Goal: Obtain resource: Obtain resource

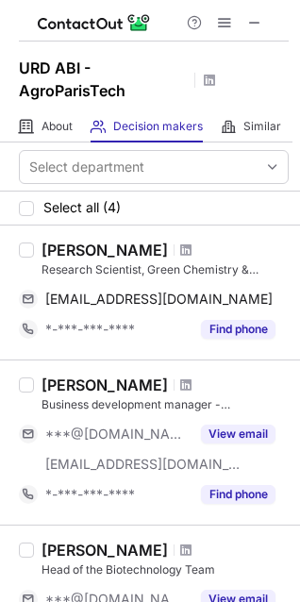
click at [85, 244] on div "Sami Fadlallah" at bounding box center [105, 250] width 126 height 19
click at [174, 250] on div at bounding box center [186, 249] width 25 height 11
click at [174, 245] on div at bounding box center [186, 249] width 25 height 11
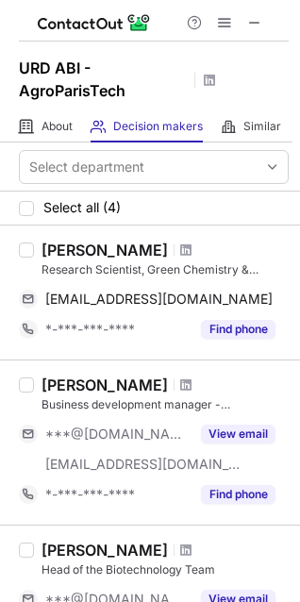
scroll to position [38, 0]
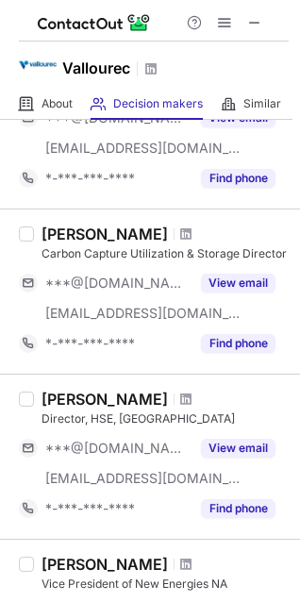
scroll to position [849, 0]
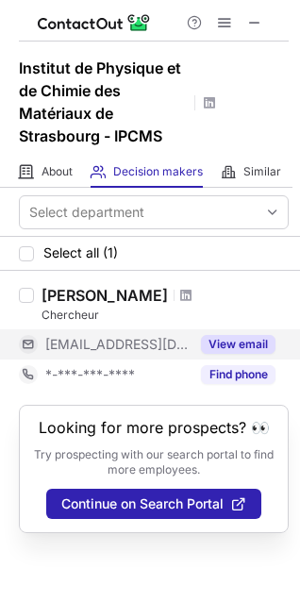
click at [223, 344] on button "View email" at bounding box center [238, 344] width 75 height 19
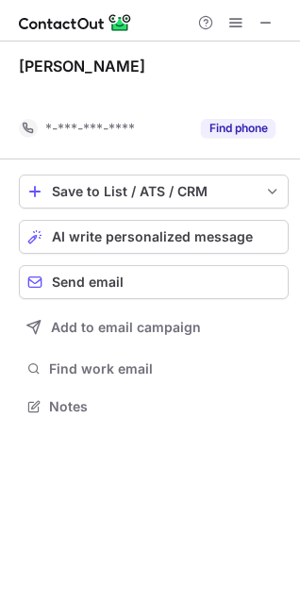
scroll to position [362, 300]
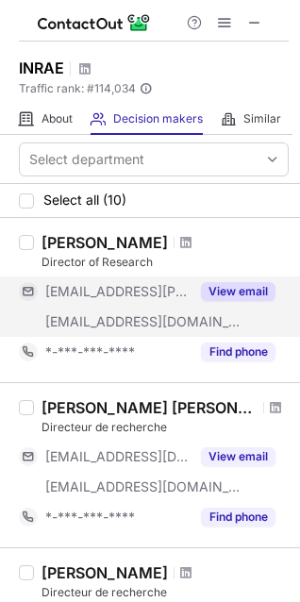
click at [217, 290] on button "View email" at bounding box center [238, 291] width 75 height 19
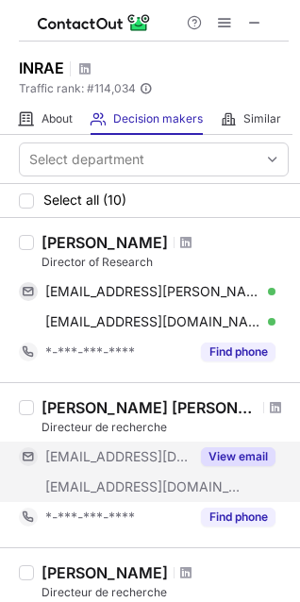
click at [248, 447] on button "View email" at bounding box center [238, 456] width 75 height 19
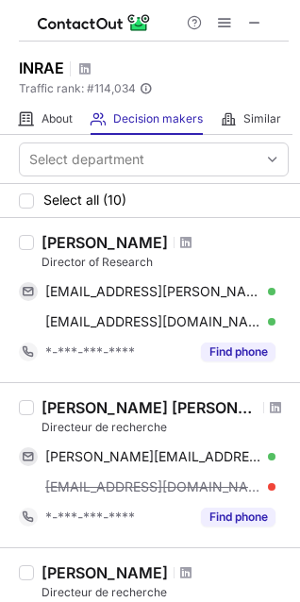
drag, startPoint x: 95, startPoint y: 242, endPoint x: 126, endPoint y: 241, distance: 31.2
click at [126, 241] on div "Claire Chenu" at bounding box center [105, 242] width 126 height 19
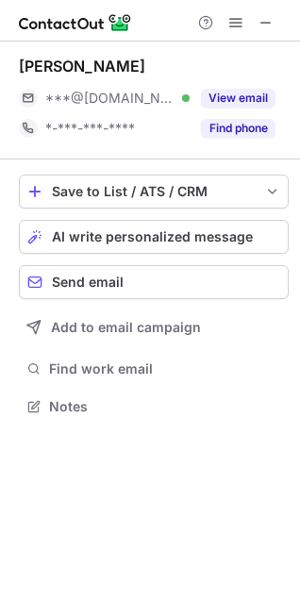
scroll to position [393, 300]
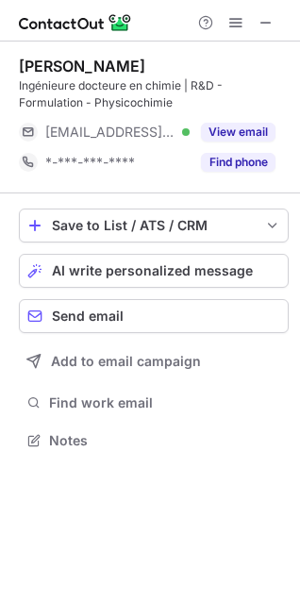
scroll to position [427, 300]
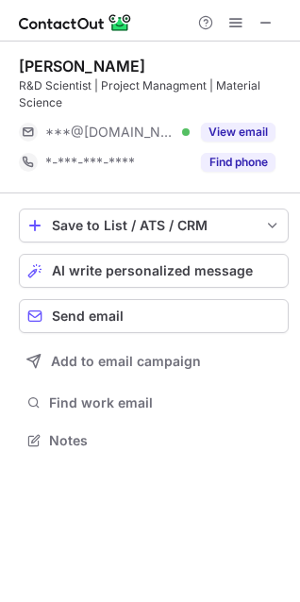
scroll to position [427, 300]
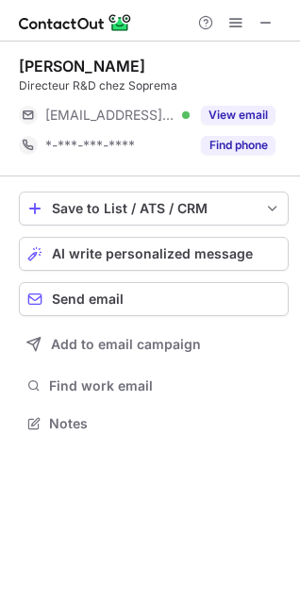
scroll to position [8, 8]
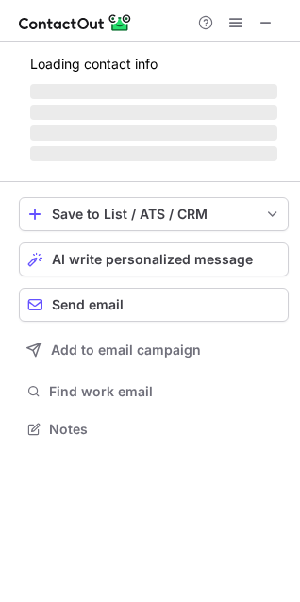
scroll to position [427, 300]
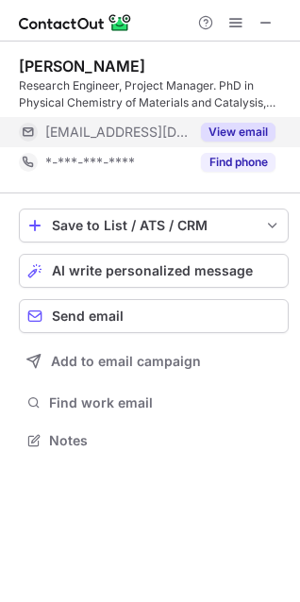
click at [241, 130] on button "View email" at bounding box center [238, 132] width 75 height 19
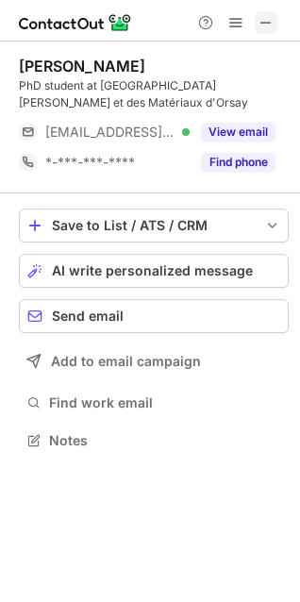
click at [275, 30] on button at bounding box center [266, 22] width 23 height 23
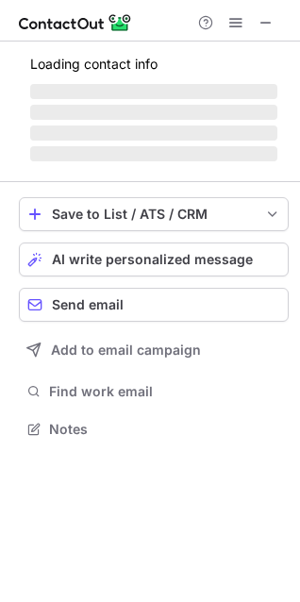
scroll to position [8, 8]
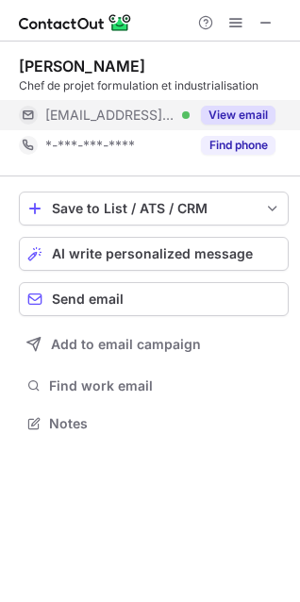
click at [248, 102] on div "View email" at bounding box center [233, 115] width 86 height 30
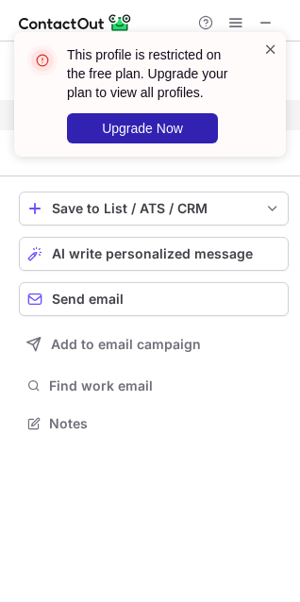
click at [270, 45] on span at bounding box center [270, 49] width 15 height 19
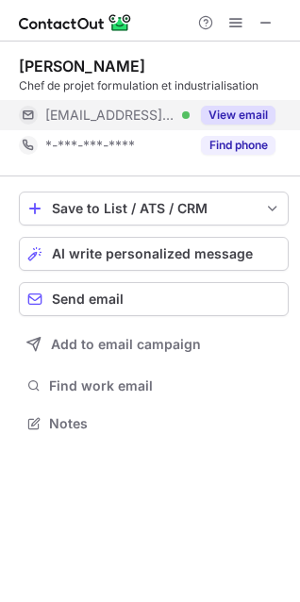
click at [224, 114] on button "View email" at bounding box center [238, 115] width 75 height 19
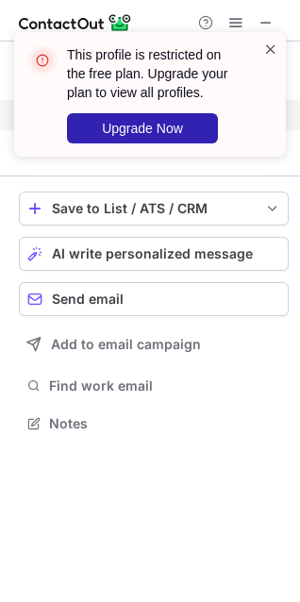
click at [264, 42] on span at bounding box center [270, 49] width 15 height 19
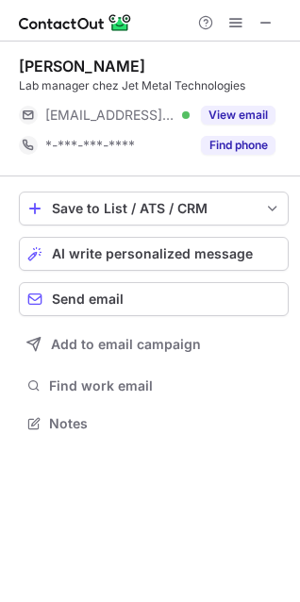
scroll to position [410, 300]
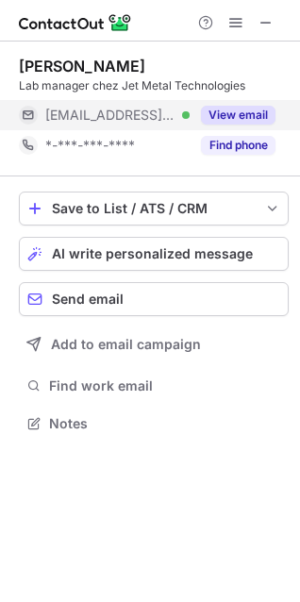
click at [234, 118] on button "View email" at bounding box center [238, 115] width 75 height 19
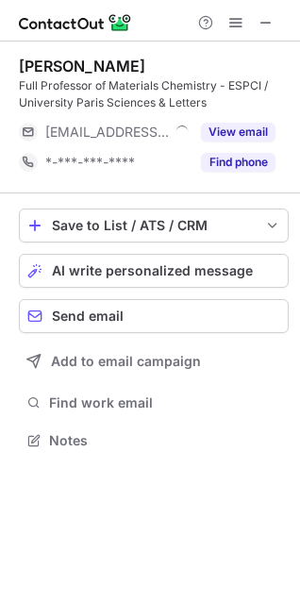
scroll to position [427, 300]
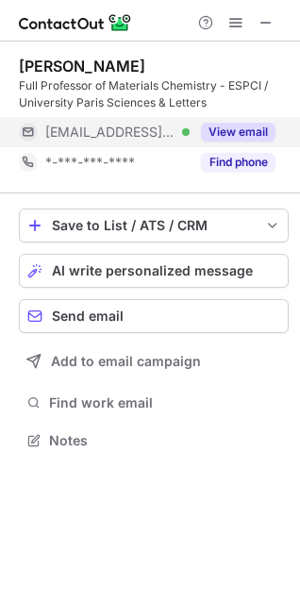
click at [241, 136] on button "View email" at bounding box center [238, 132] width 75 height 19
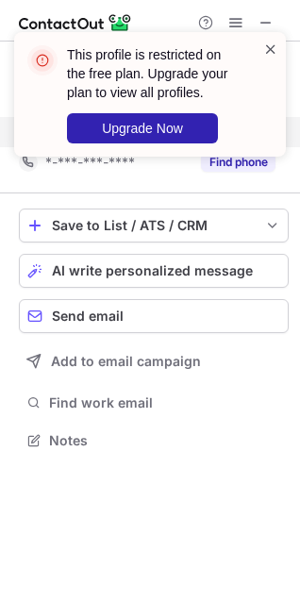
click at [267, 45] on span at bounding box center [270, 49] width 15 height 19
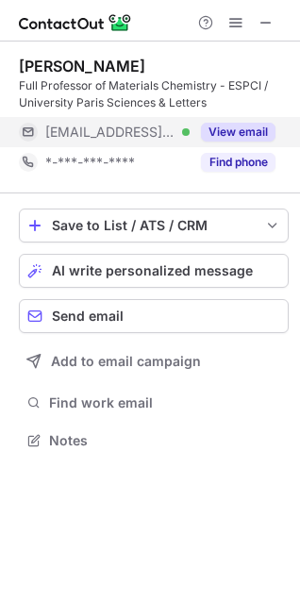
click at [246, 134] on button "View email" at bounding box center [238, 132] width 75 height 19
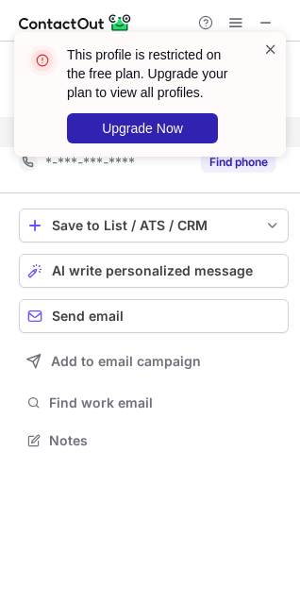
click at [271, 57] on span at bounding box center [270, 49] width 15 height 19
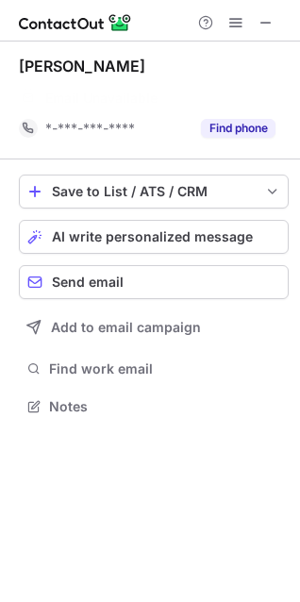
scroll to position [362, 300]
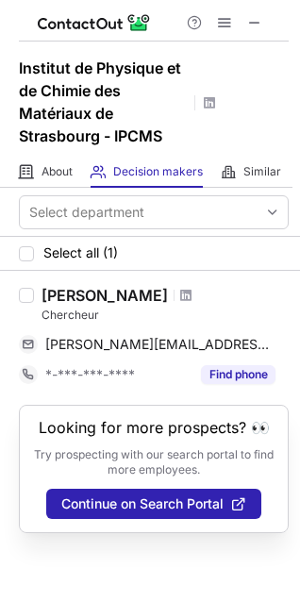
click at [248, 322] on div "Chercheur" at bounding box center [165, 315] width 247 height 17
click at [246, 294] on div "Guillaume Rogez" at bounding box center [165, 295] width 247 height 19
click at [266, 321] on div "Chercheur" at bounding box center [165, 315] width 247 height 17
click at [126, 295] on div "Guillaume Rogez" at bounding box center [105, 295] width 126 height 19
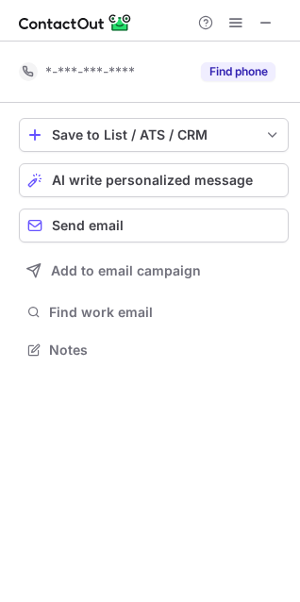
scroll to position [336, 300]
click at [273, 15] on span at bounding box center [266, 22] width 15 height 15
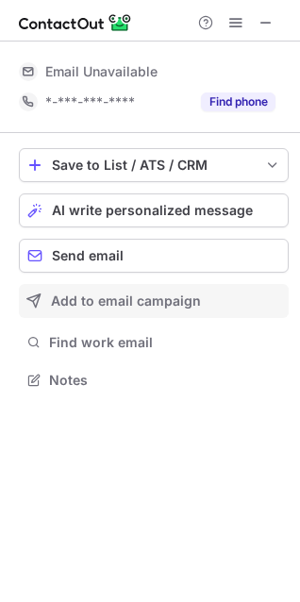
scroll to position [366, 300]
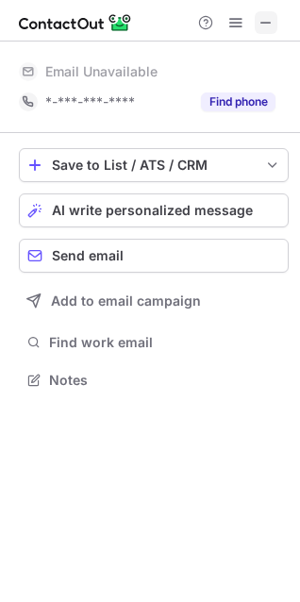
click at [274, 21] on span at bounding box center [266, 22] width 15 height 15
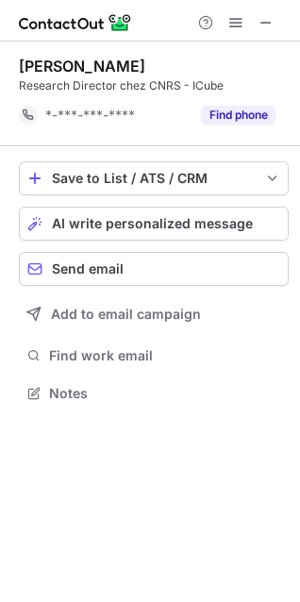
scroll to position [379, 300]
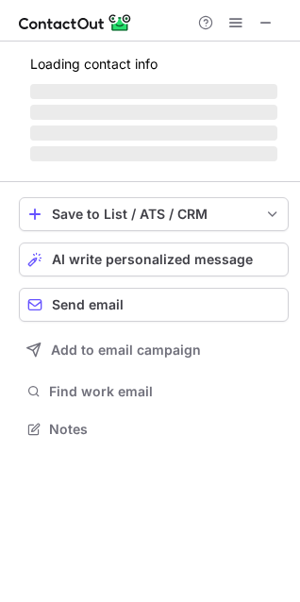
scroll to position [8, 8]
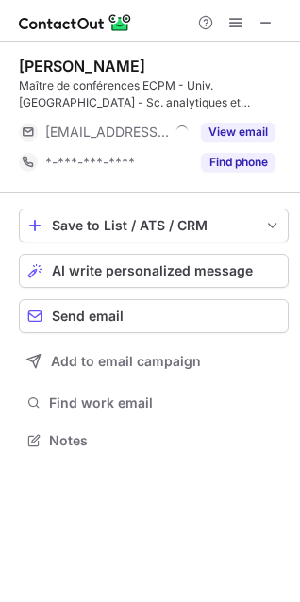
scroll to position [427, 300]
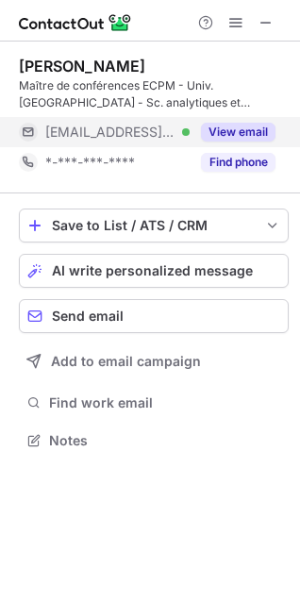
click at [238, 134] on button "View email" at bounding box center [238, 132] width 75 height 19
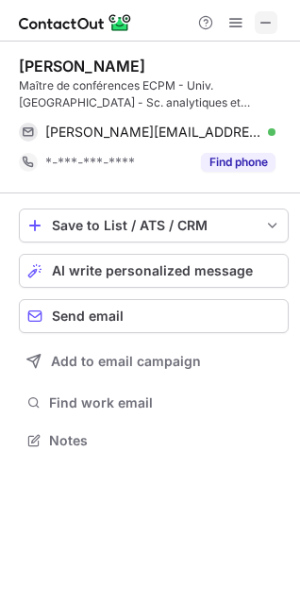
click at [267, 17] on span at bounding box center [266, 22] width 15 height 15
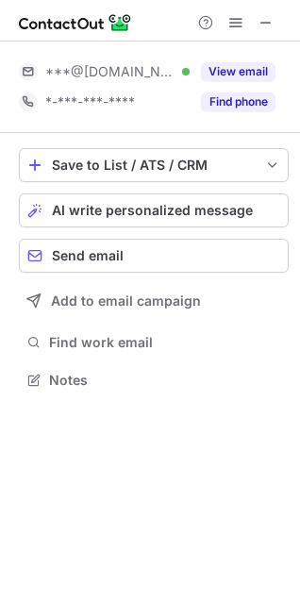
scroll to position [366, 300]
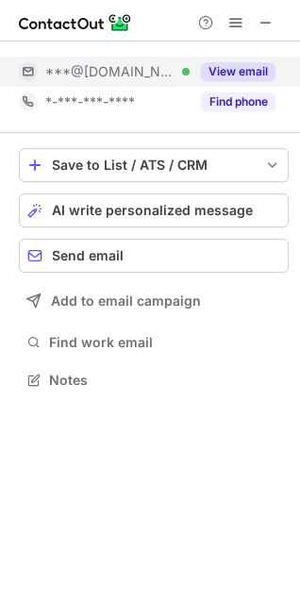
click at [223, 68] on button "View email" at bounding box center [238, 71] width 75 height 19
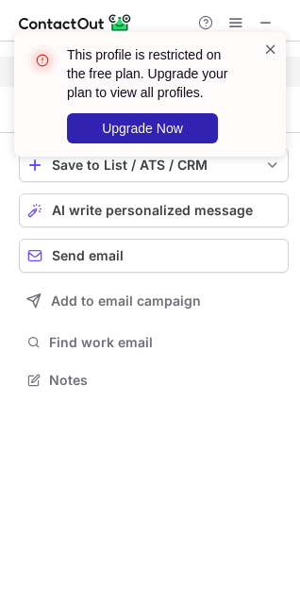
click at [274, 40] on span at bounding box center [270, 49] width 15 height 19
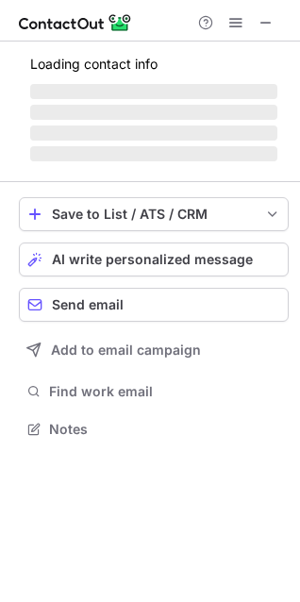
scroll to position [423, 300]
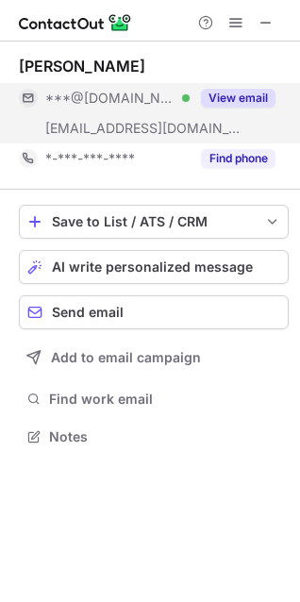
click at [223, 94] on button "View email" at bounding box center [238, 98] width 75 height 19
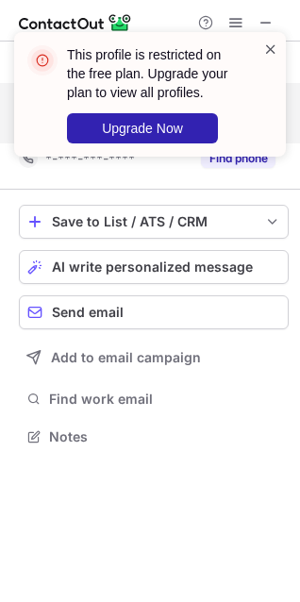
click at [267, 44] on span at bounding box center [270, 49] width 15 height 19
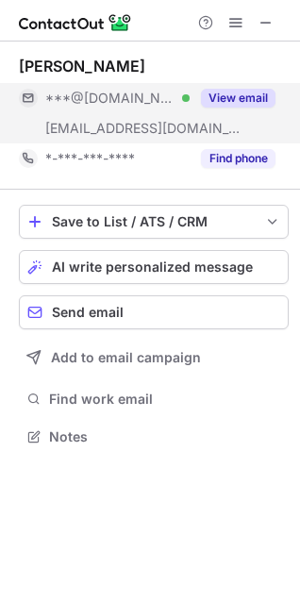
click at [231, 94] on button "View email" at bounding box center [238, 98] width 75 height 19
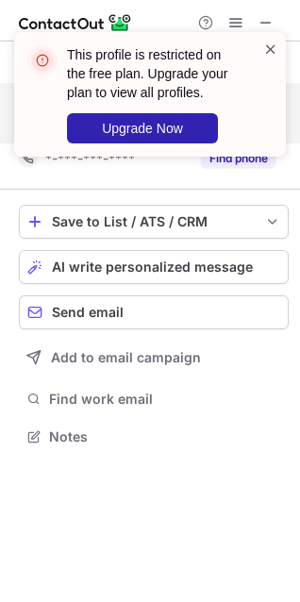
click at [275, 42] on span at bounding box center [270, 49] width 15 height 19
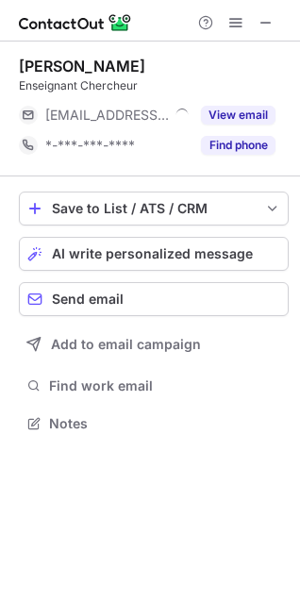
scroll to position [8, 8]
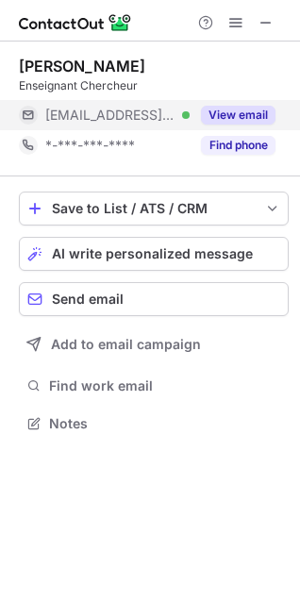
click at [248, 116] on button "View email" at bounding box center [238, 115] width 75 height 19
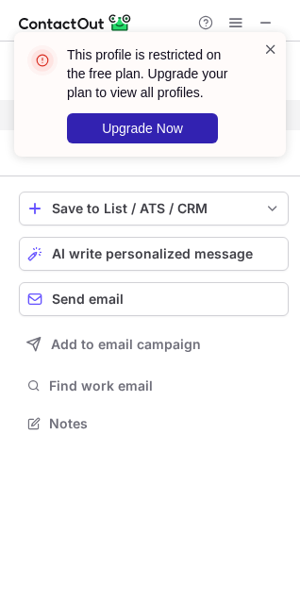
click at [269, 45] on span at bounding box center [270, 49] width 15 height 19
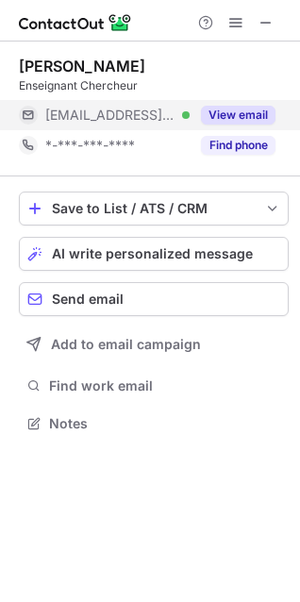
click at [221, 113] on button "View email" at bounding box center [238, 115] width 75 height 19
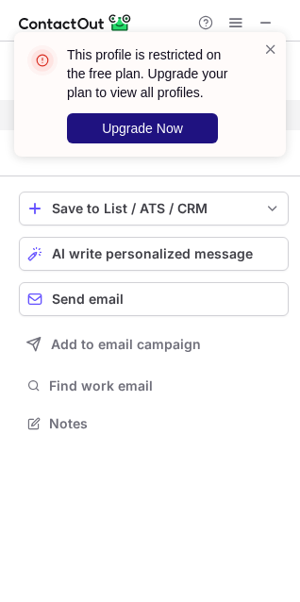
click at [140, 129] on span "Upgrade Now" at bounding box center [142, 128] width 81 height 15
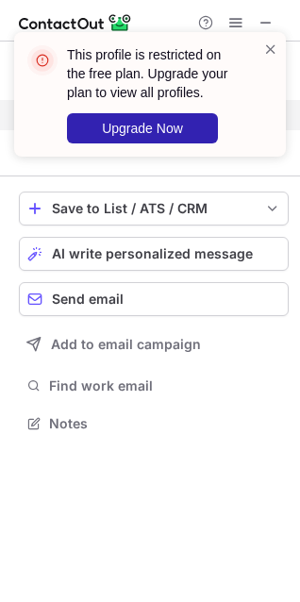
click at [271, 23] on div "This profile is restricted on the free plan. Upgrade your plan to view all prof…" at bounding box center [150, 101] width 302 height 177
click at [256, 19] on div "This profile is restricted on the free plan. Upgrade your plan to view all prof…" at bounding box center [150, 101] width 302 height 177
click at [270, 56] on span at bounding box center [270, 49] width 15 height 19
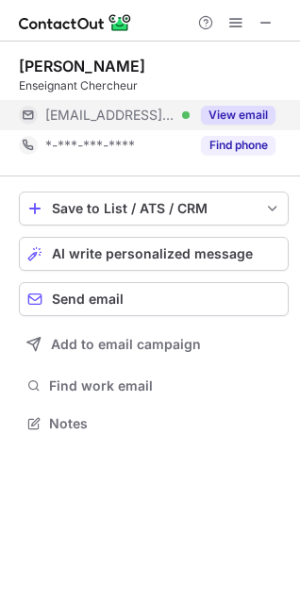
click at [263, 34] on div "Help & Support" at bounding box center [150, 21] width 300 height 42
click at [262, 23] on span at bounding box center [266, 22] width 15 height 15
click at [274, 15] on span at bounding box center [266, 22] width 15 height 15
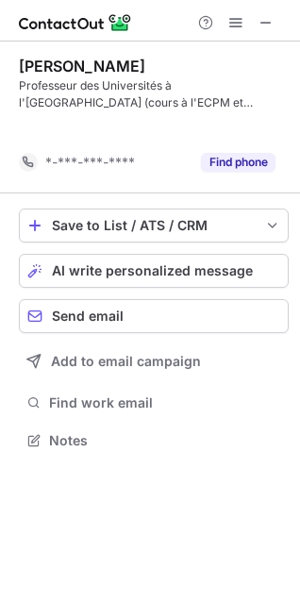
scroll to position [396, 300]
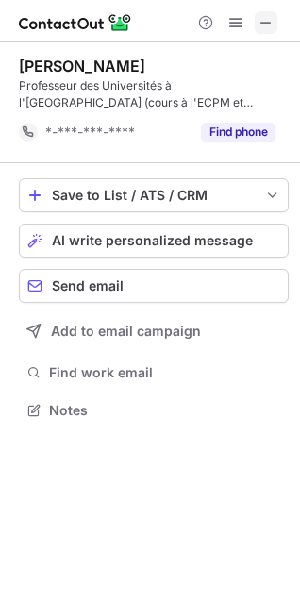
click at [267, 23] on span at bounding box center [266, 22] width 15 height 15
